Goal: Navigation & Orientation: Understand site structure

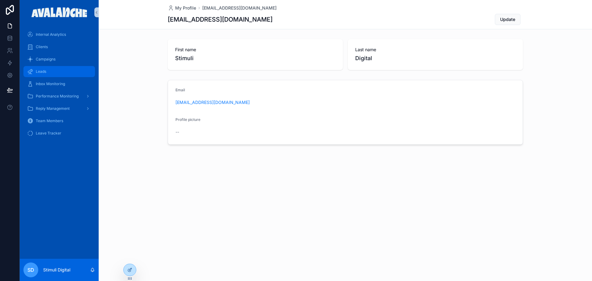
click at [52, 68] on div "Leads" at bounding box center [59, 72] width 64 height 10
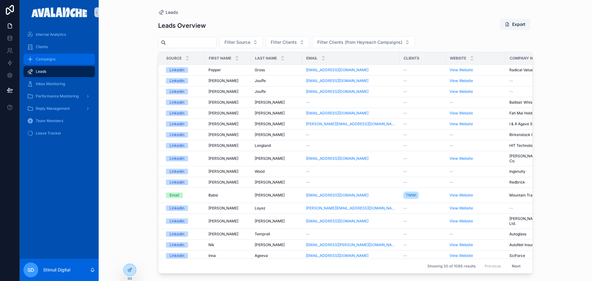
click at [52, 56] on div "Campaigns" at bounding box center [59, 59] width 64 height 10
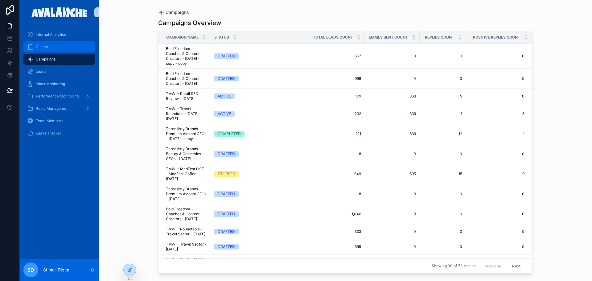
click at [55, 45] on div "Clients" at bounding box center [59, 47] width 64 height 10
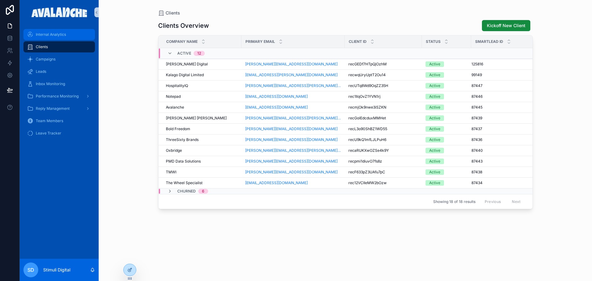
click at [52, 29] on link "Internal Analytics" at bounding box center [59, 34] width 72 height 11
